Goal: Information Seeking & Learning: Learn about a topic

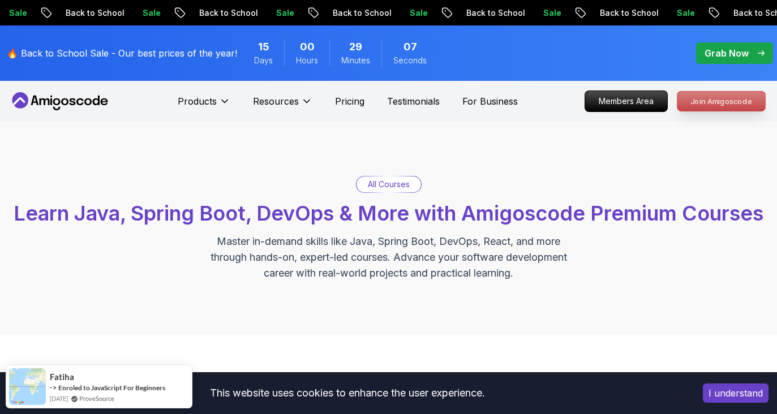
click at [723, 99] on p "Join Amigoscode" at bounding box center [721, 101] width 88 height 19
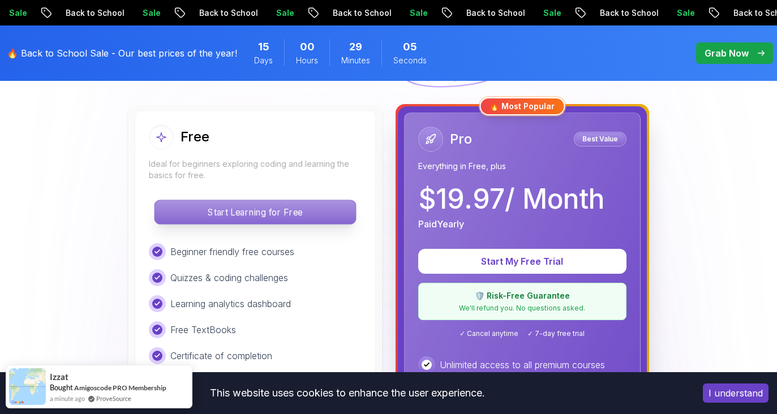
scroll to position [314, 0]
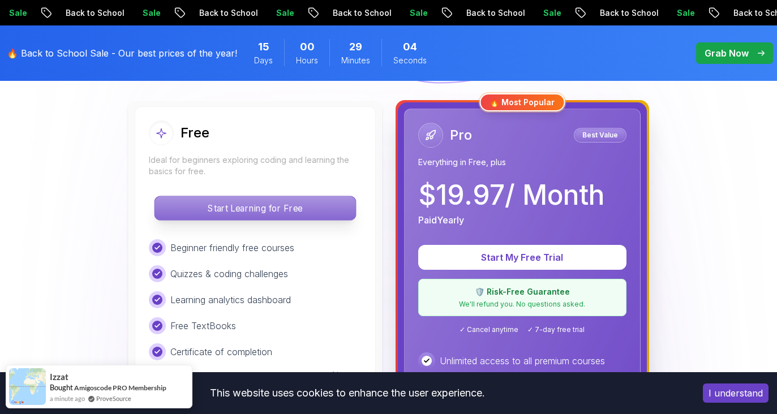
click at [308, 201] on p "Start Learning for Free" at bounding box center [255, 208] width 201 height 24
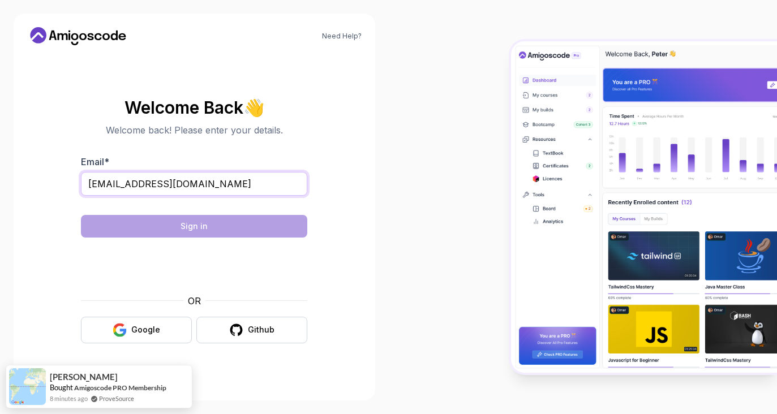
type input "zuziadamczyk@wp.pl"
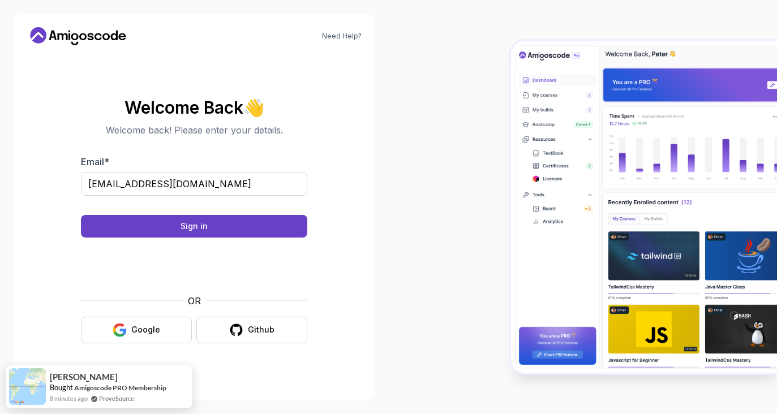
click at [528, 117] on body "Need Help? Welcome Back 👋 Welcome back! Please enter your details. Email * zuzi…" at bounding box center [388, 207] width 777 height 414
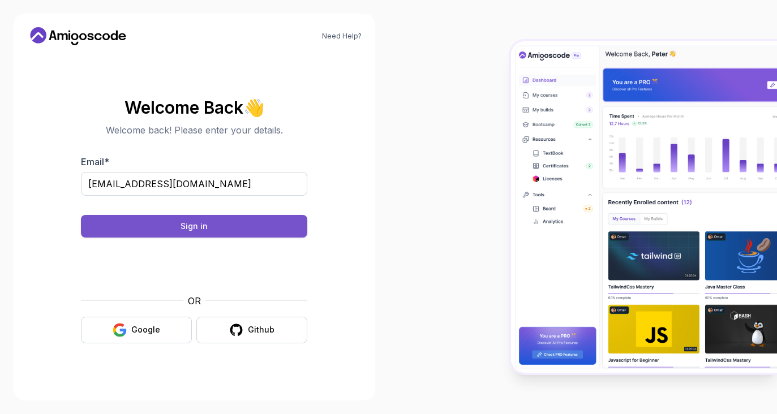
click at [252, 231] on button "Sign in" at bounding box center [194, 226] width 226 height 23
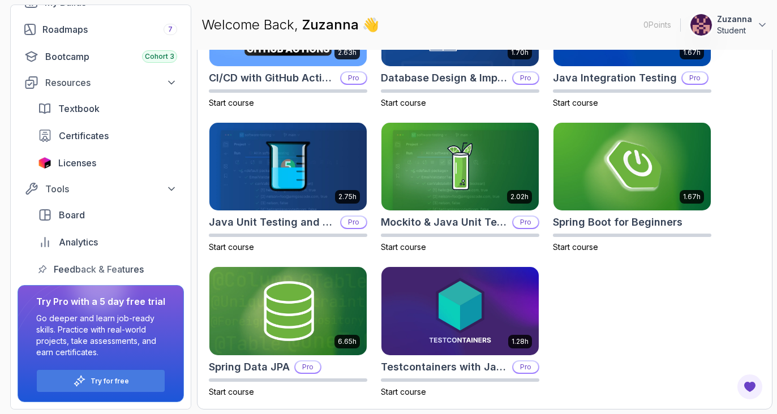
scroll to position [121, 0]
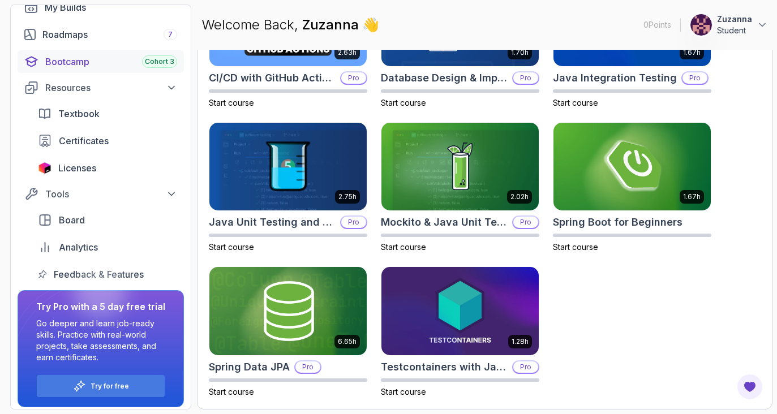
click at [95, 63] on div "Bootcamp Cohort 3" at bounding box center [111, 62] width 132 height 14
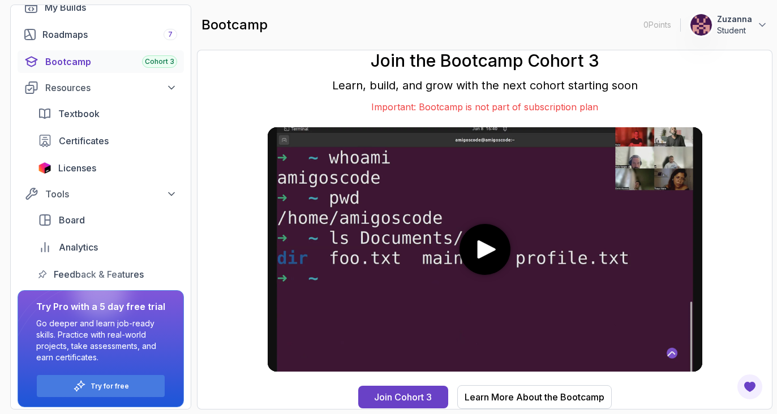
click at [462, 229] on video at bounding box center [485, 249] width 435 height 244
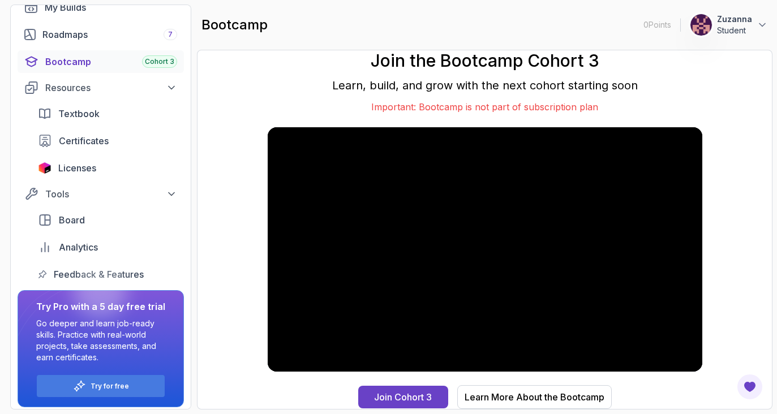
click at [527, 109] on p "Important: Bootcamp is not part of subscription plan" at bounding box center [485, 107] width 435 height 14
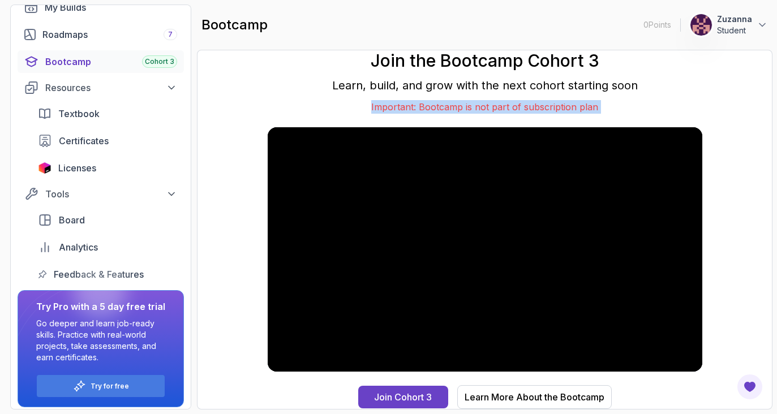
click at [527, 109] on p "Important: Bootcamp is not part of subscription plan" at bounding box center [485, 107] width 435 height 14
click at [612, 121] on div "Join the Bootcamp Cohort 3 Learn, build, and grow with the next cohort starting…" at bounding box center [485, 229] width 435 height 359
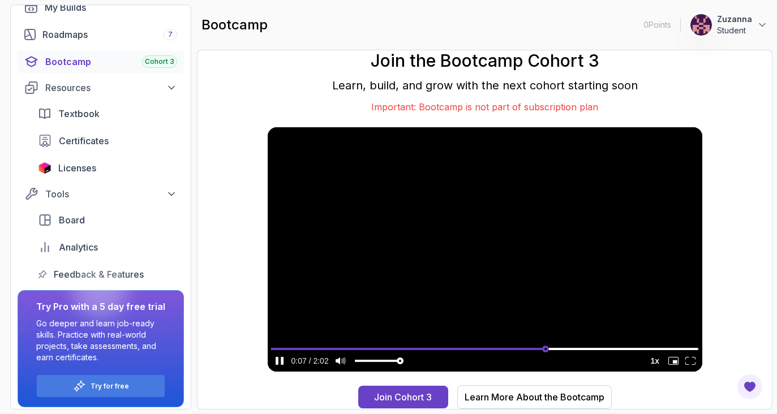
click at [545, 349] on input "seek" at bounding box center [485, 349] width 428 height 14
click at [618, 350] on input "seek" at bounding box center [485, 349] width 428 height 14
type input "0.893567323990244"
click at [653, 346] on input "seek" at bounding box center [485, 349] width 428 height 14
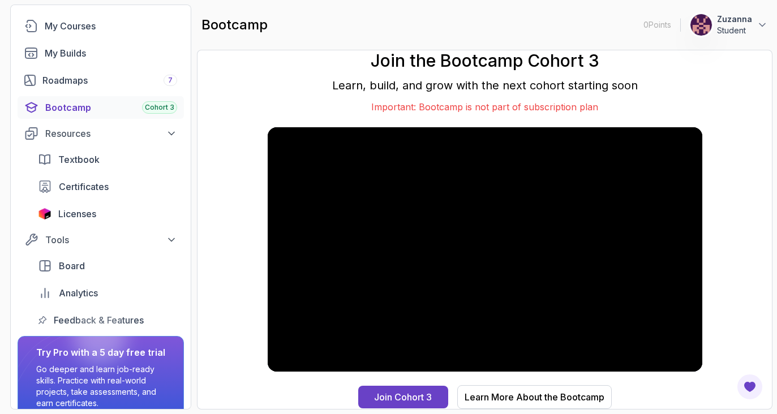
scroll to position [14, 0]
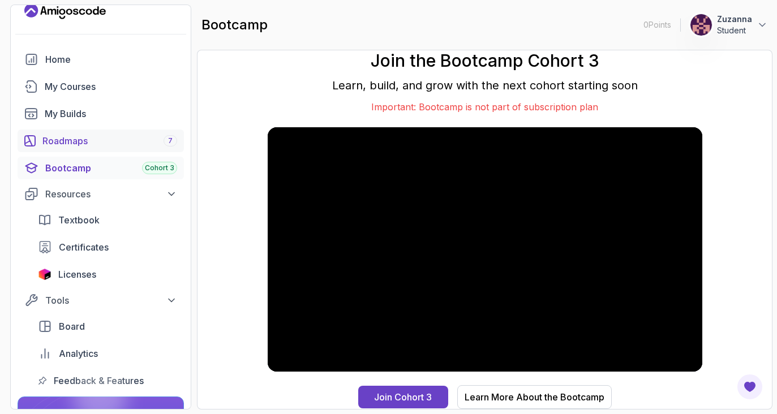
click at [92, 145] on div "Roadmaps 7" at bounding box center [109, 141] width 135 height 14
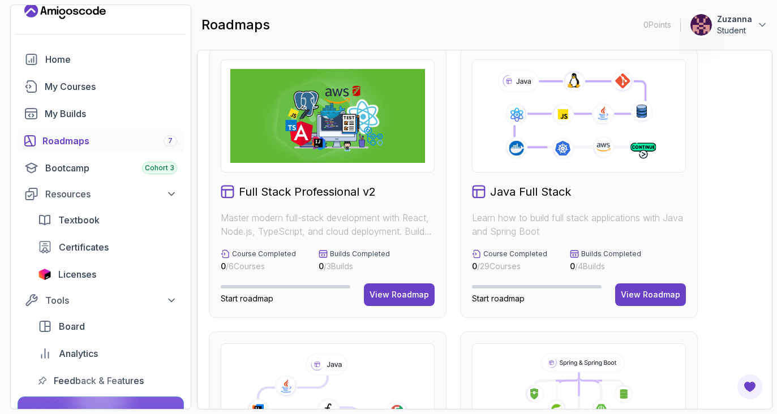
scroll to position [35, 0]
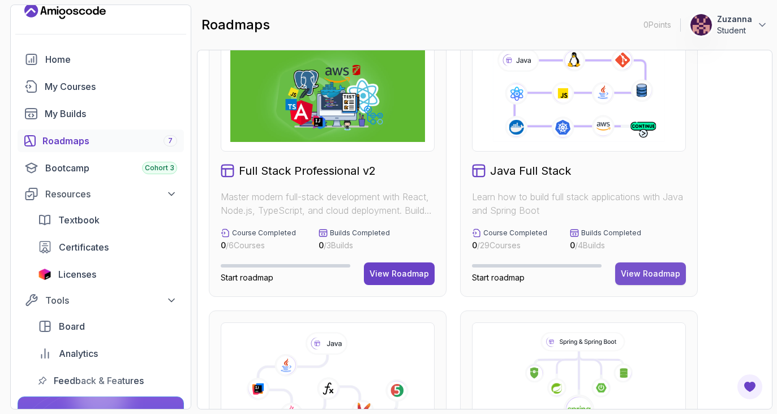
click at [659, 275] on div "View Roadmap" at bounding box center [650, 273] width 59 height 11
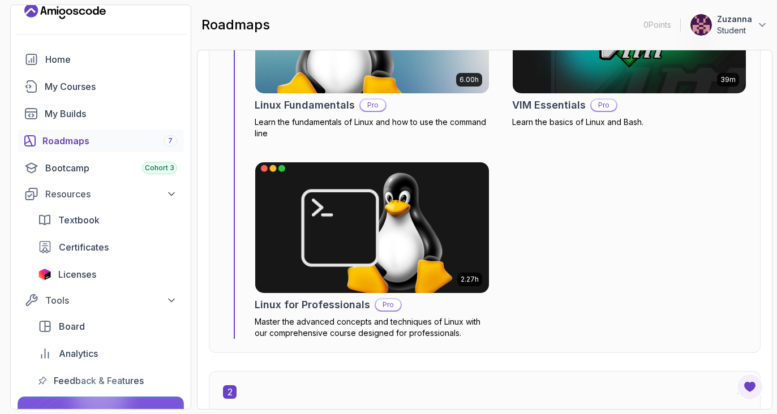
scroll to position [625, 0]
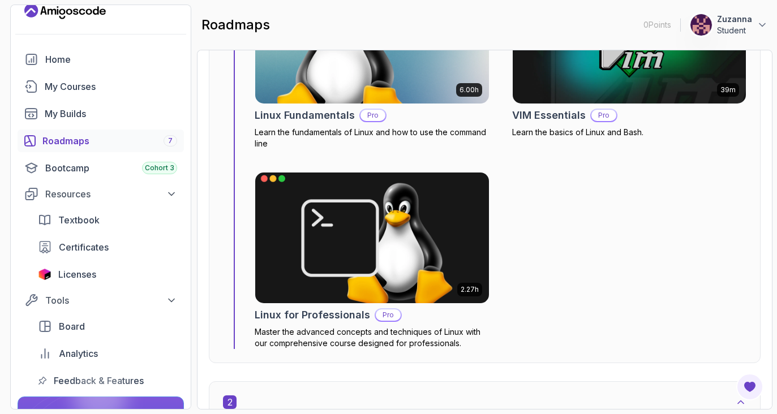
click at [299, 203] on img at bounding box center [372, 238] width 245 height 138
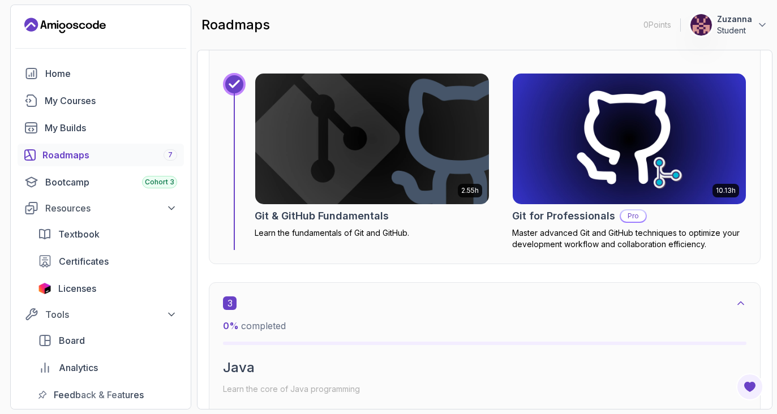
scroll to position [1524, 0]
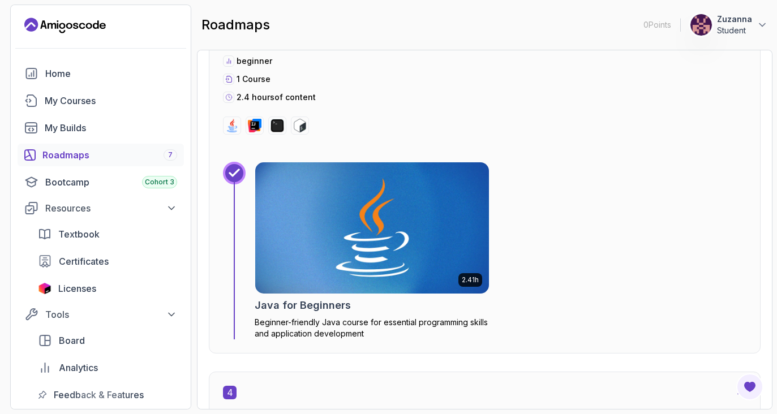
click at [334, 238] on img at bounding box center [372, 229] width 245 height 138
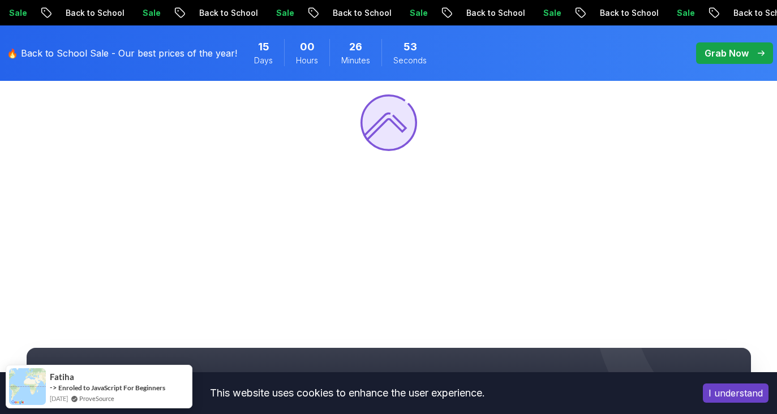
scroll to position [274, 0]
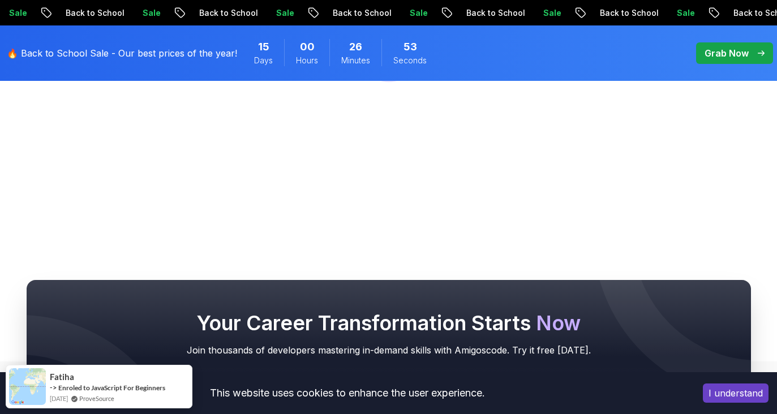
click at [744, 391] on button "I understand" at bounding box center [736, 393] width 66 height 19
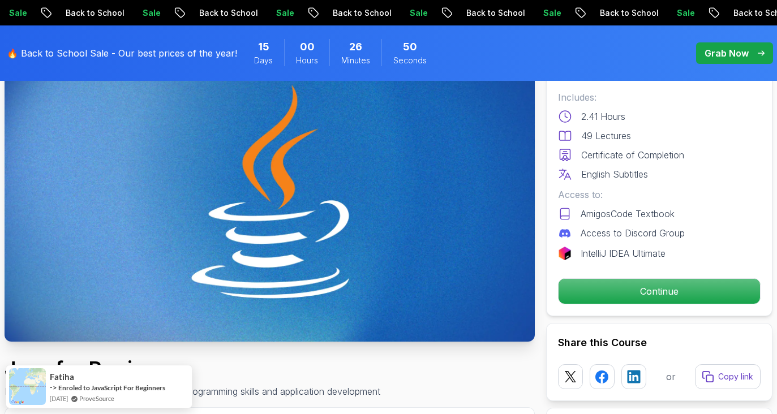
scroll to position [178, 0]
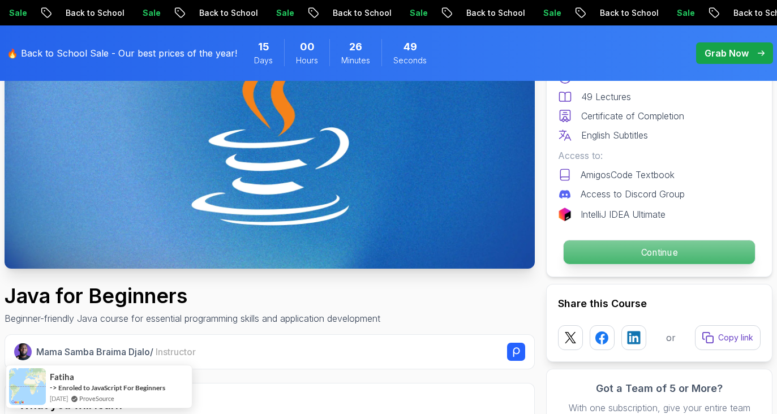
click at [590, 250] on p "Continue" at bounding box center [659, 253] width 191 height 24
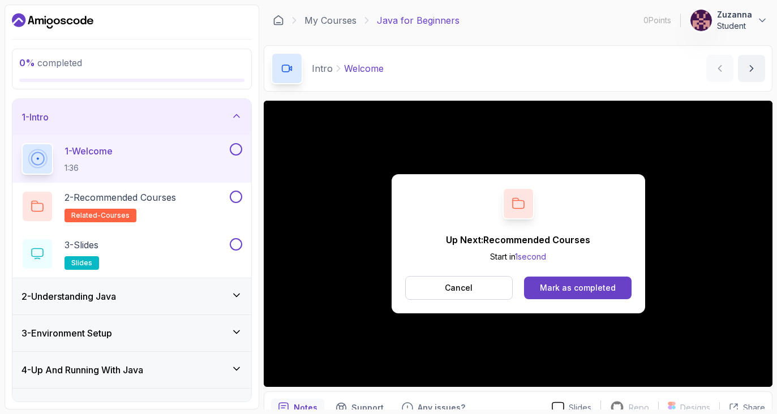
scroll to position [33, 0]
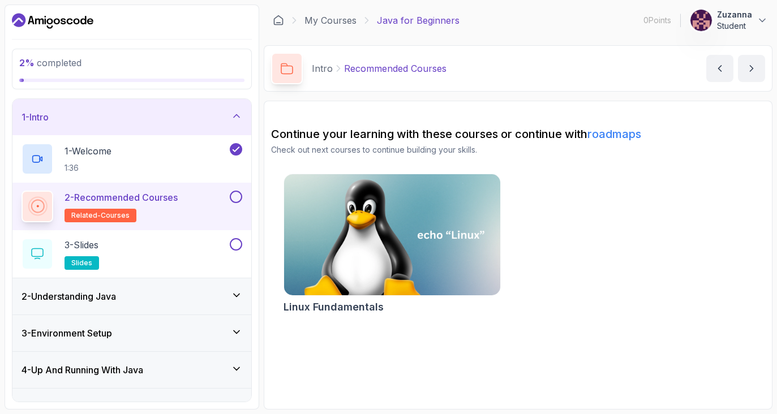
click at [235, 196] on button at bounding box center [236, 197] width 12 height 12
click at [231, 244] on button at bounding box center [236, 244] width 12 height 12
click at [96, 252] on h2 "3 - Slides slides" at bounding box center [82, 254] width 35 height 32
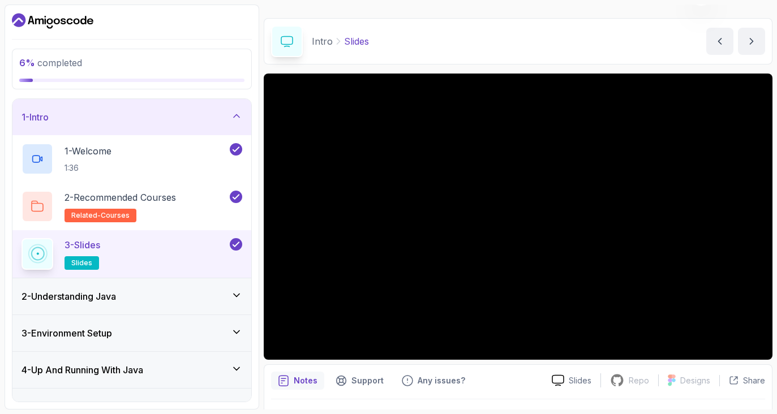
scroll to position [24, 0]
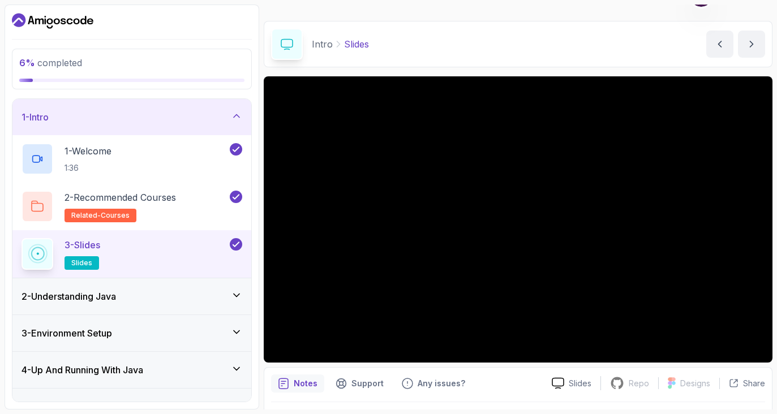
click at [158, 312] on div "2 - Understanding Java" at bounding box center [131, 296] width 239 height 36
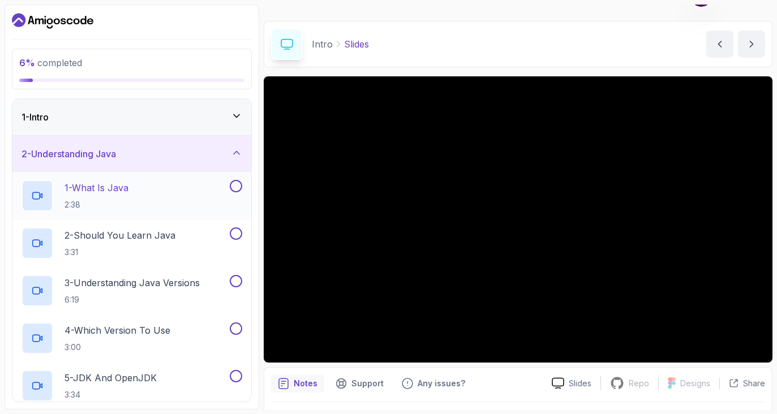
click at [238, 185] on button at bounding box center [236, 186] width 12 height 12
click at [140, 194] on div "1 - What Is Java 2:38" at bounding box center [125, 196] width 206 height 32
